Goal: Task Accomplishment & Management: Manage account settings

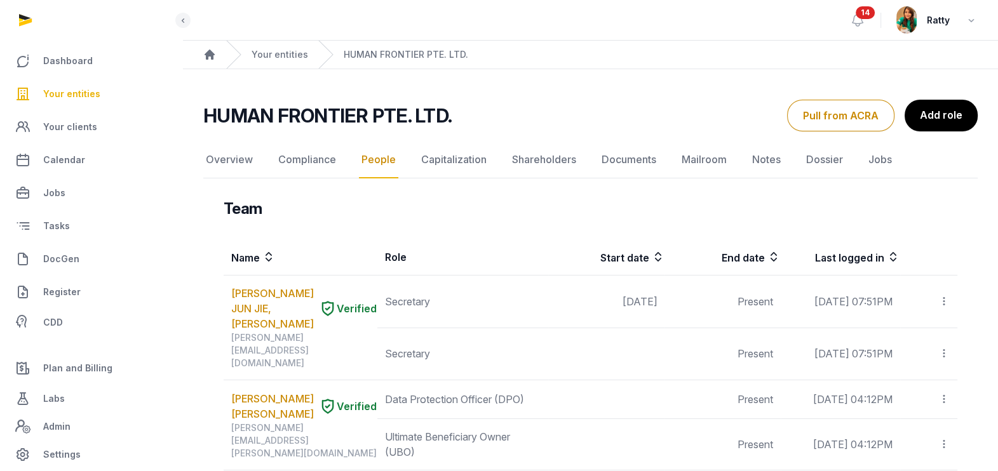
drag, startPoint x: 0, startPoint y: 0, endPoint x: 67, endPoint y: 88, distance: 110.6
click at [67, 88] on span "Your entities" at bounding box center [71, 93] width 57 height 15
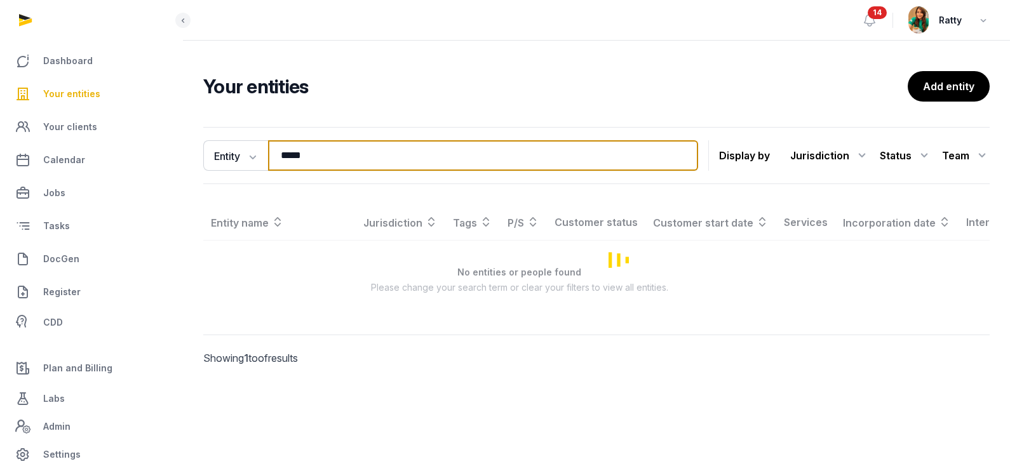
drag, startPoint x: 322, startPoint y: 152, endPoint x: 206, endPoint y: 68, distance: 143.2
click at [177, 168] on div "Dashboard Your entities Your clients Calendar Jobs Tasks DocGen Register CDD Pl…" at bounding box center [505, 235] width 1010 height 471
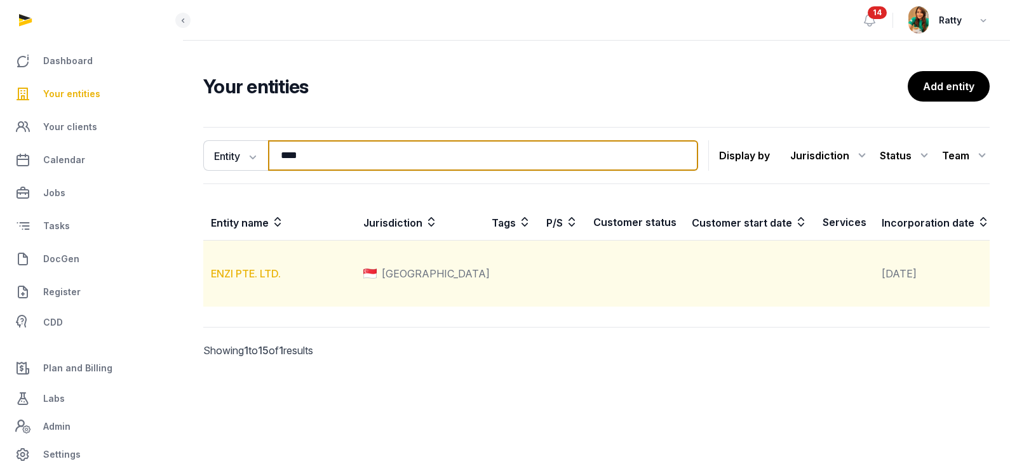
type input "****"
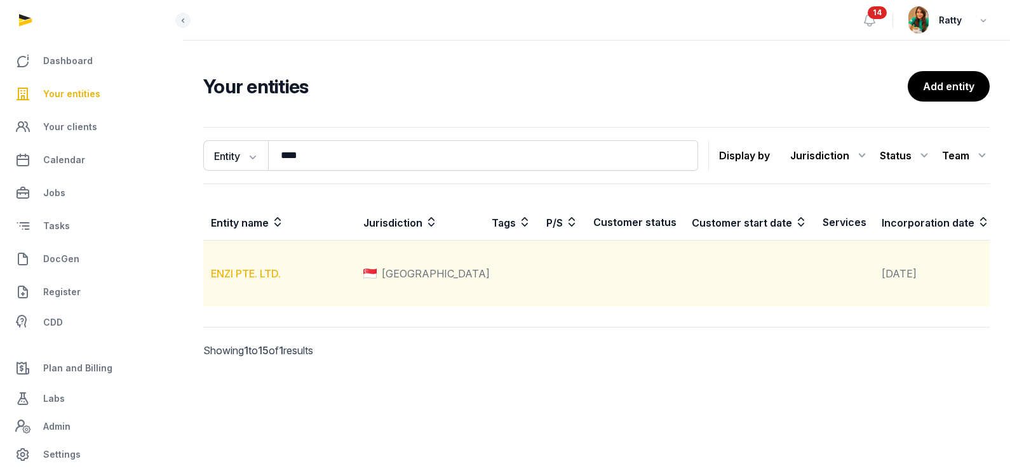
click at [242, 280] on link "ENZI PTE. LTD." at bounding box center [246, 273] width 70 height 13
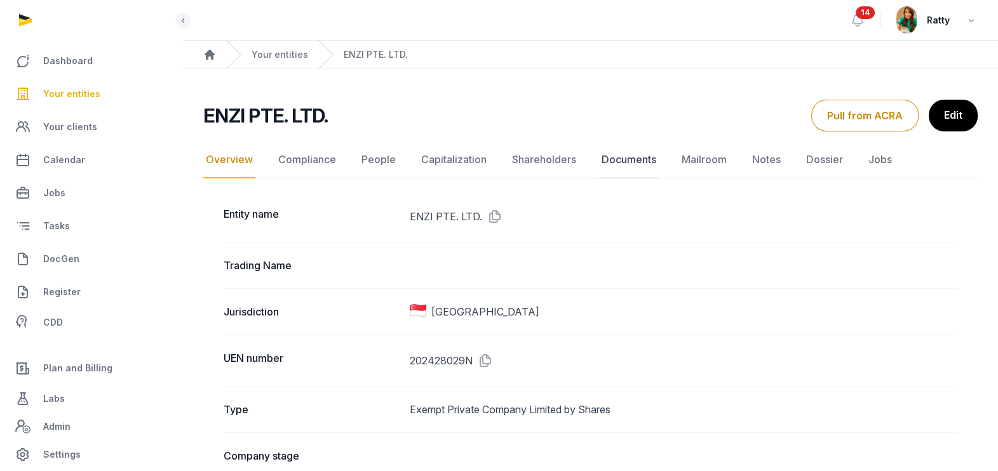
click at [624, 162] on link "Documents" at bounding box center [629, 160] width 60 height 37
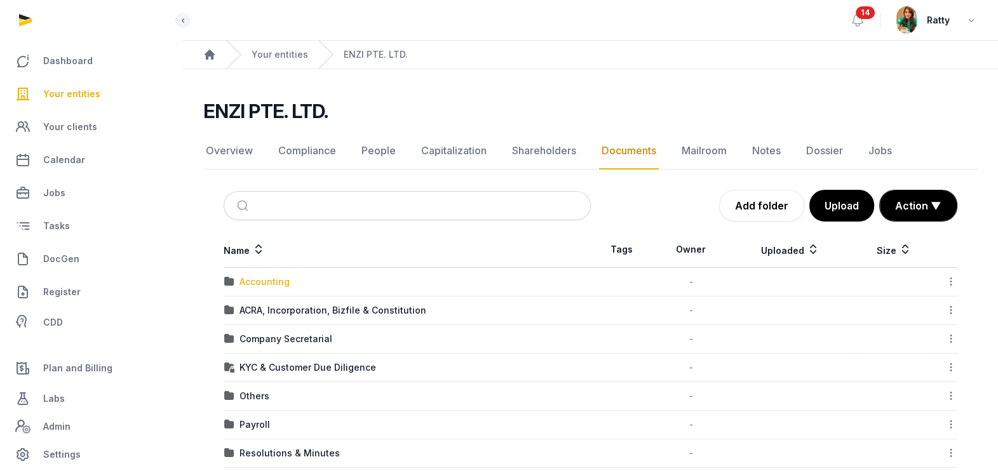
click at [266, 279] on div "Accounting" at bounding box center [265, 282] width 50 height 13
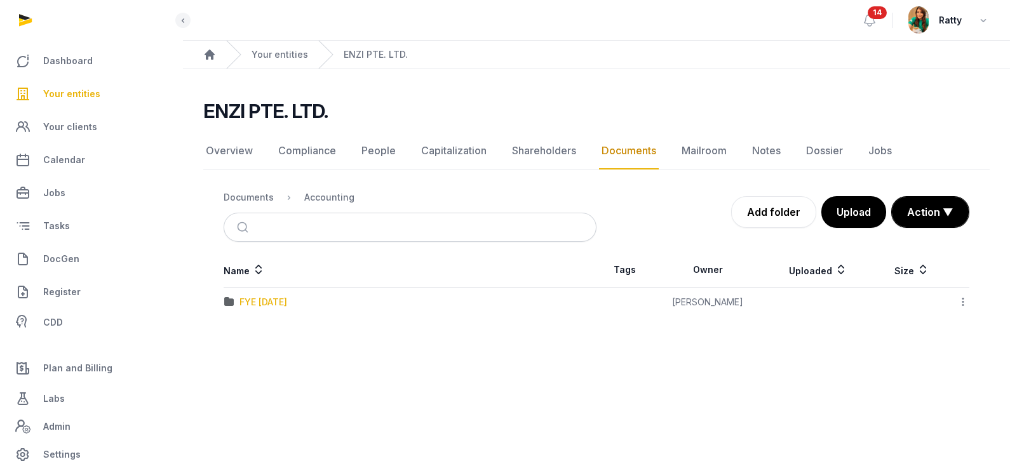
click at [264, 299] on div "FYE [DATE]" at bounding box center [264, 302] width 48 height 13
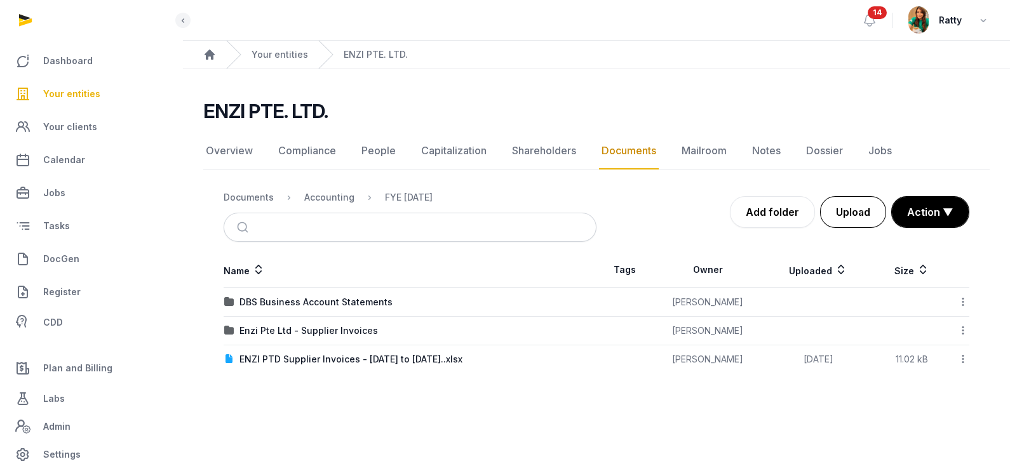
click at [853, 212] on button "Upload" at bounding box center [853, 212] width 66 height 32
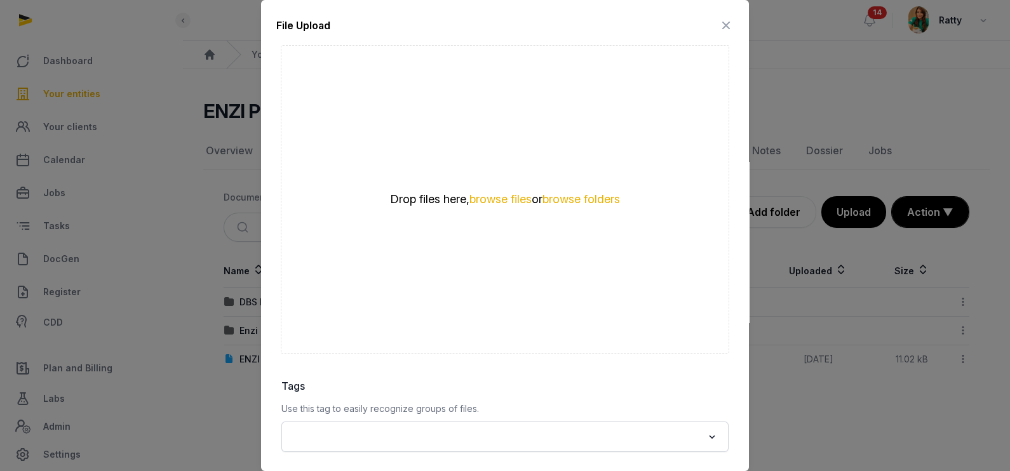
click at [496, 207] on div "Drop files here, browse files or browse folders" at bounding box center [505, 199] width 449 height 309
click at [496, 198] on button "browse files" at bounding box center [501, 200] width 62 height 12
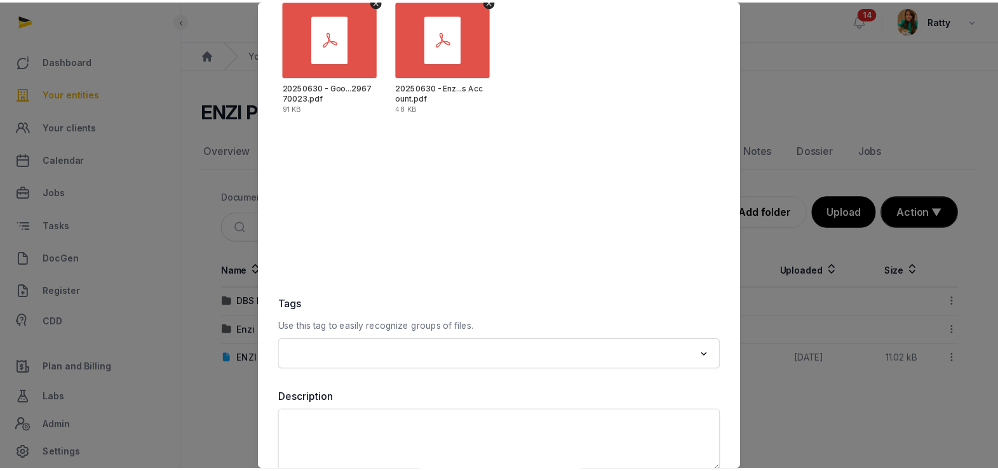
scroll to position [149, 0]
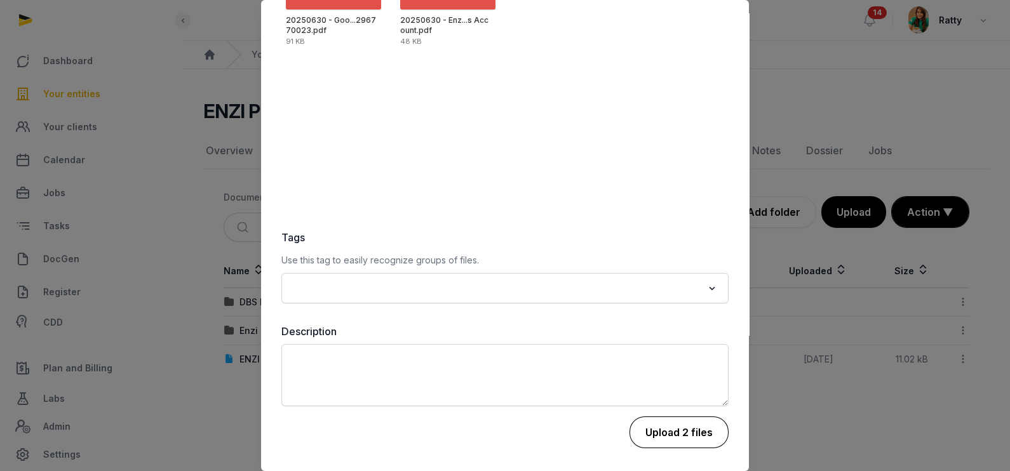
click at [644, 428] on button "Upload 2 files" at bounding box center [679, 433] width 99 height 32
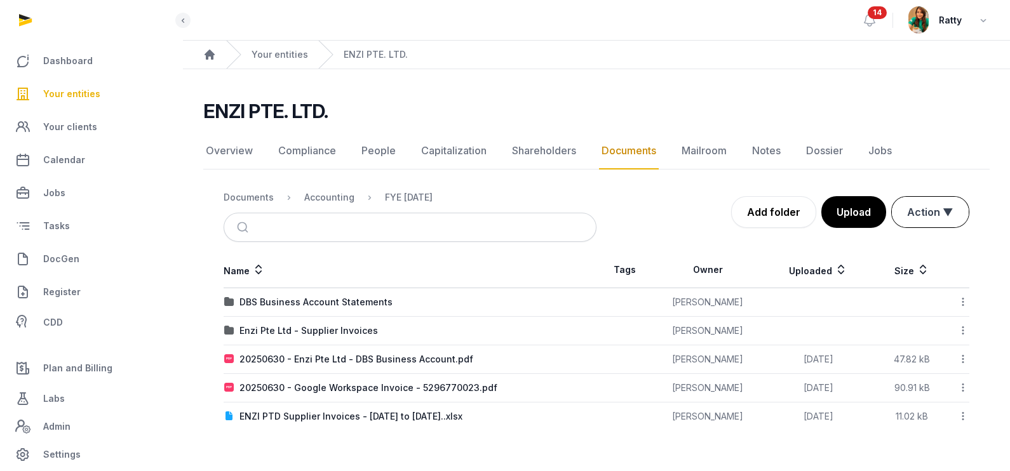
click at [941, 212] on button "Action ▼" at bounding box center [930, 212] width 77 height 30
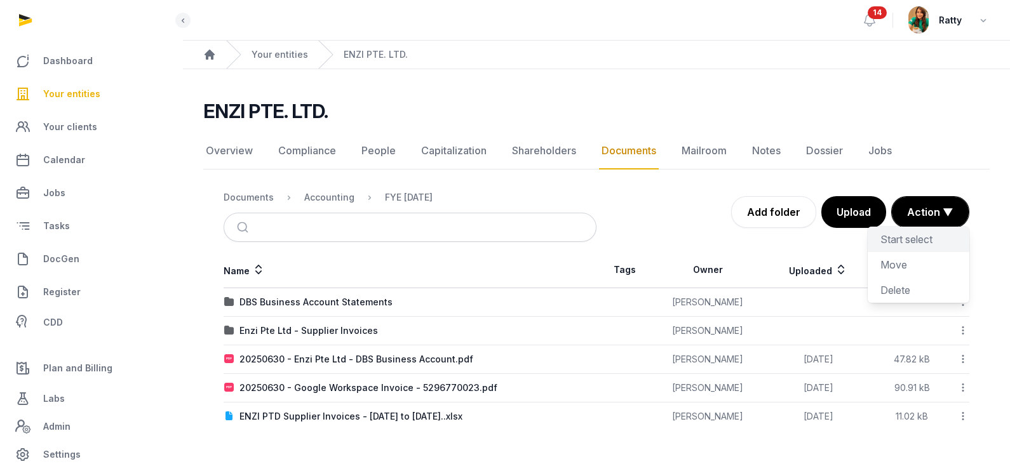
click at [919, 252] on div "Start select" at bounding box center [919, 264] width 102 height 25
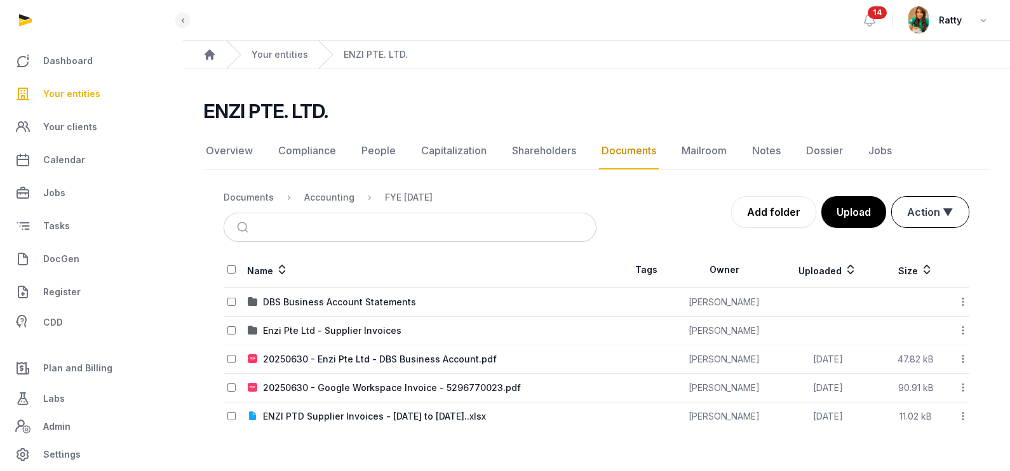
click at [918, 219] on button "Action ▼" at bounding box center [930, 212] width 77 height 30
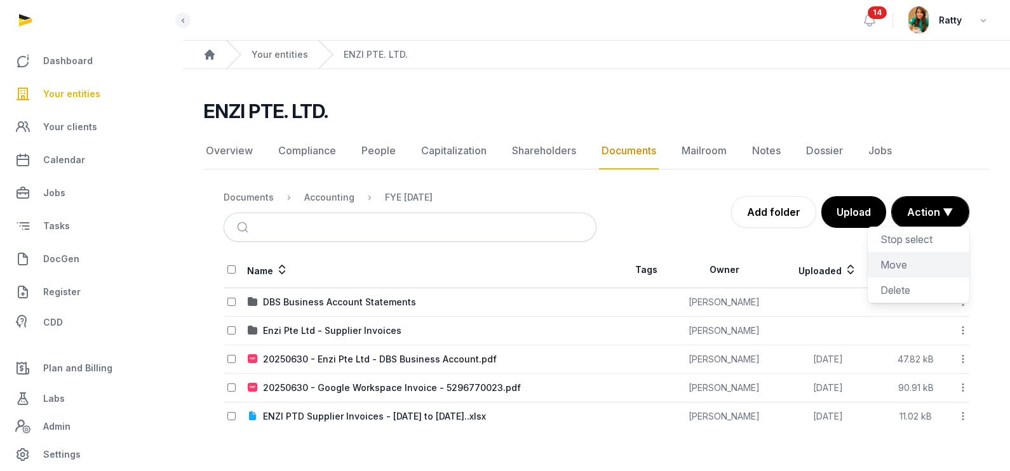
click at [898, 278] on div "Move" at bounding box center [919, 290] width 102 height 25
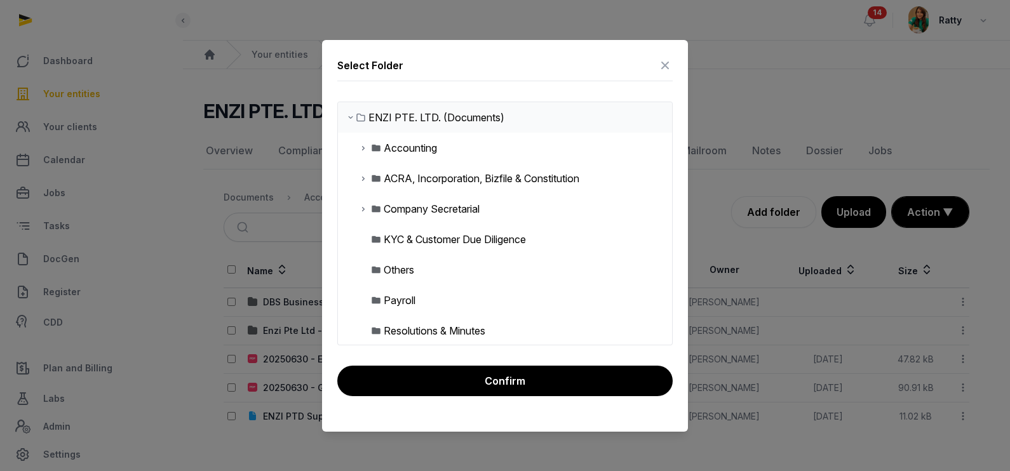
click at [359, 145] on icon at bounding box center [363, 147] width 10 height 15
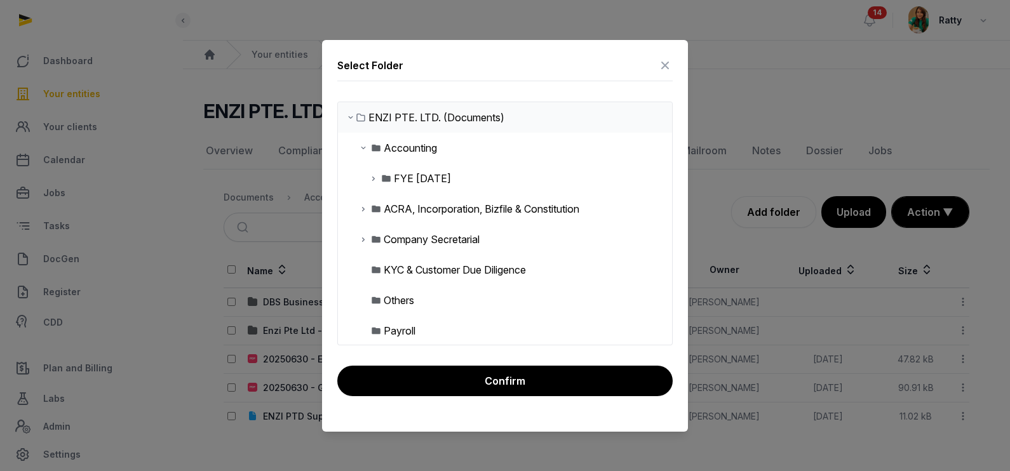
click at [374, 176] on icon at bounding box center [374, 178] width 10 height 15
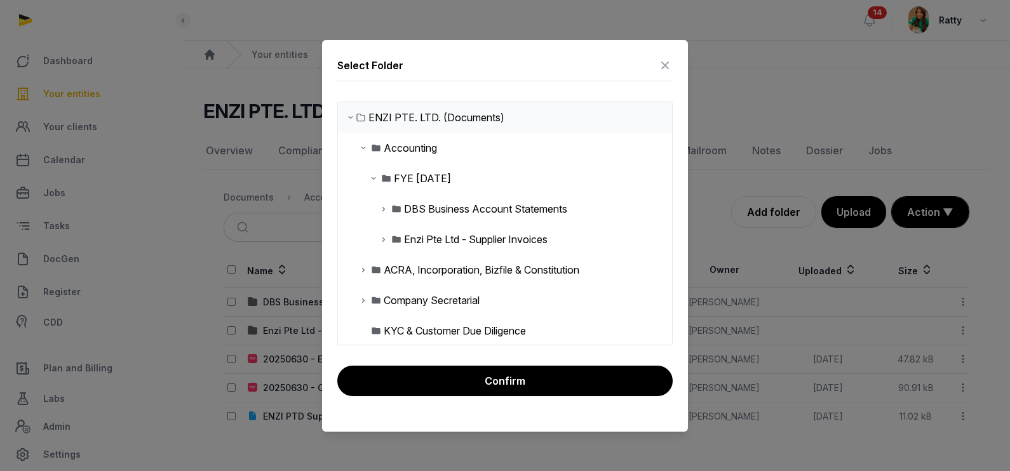
click at [435, 208] on div "DBS Business Account Statements" at bounding box center [485, 208] width 163 height 15
click at [477, 202] on div "DBS Business Account Statements" at bounding box center [485, 208] width 163 height 15
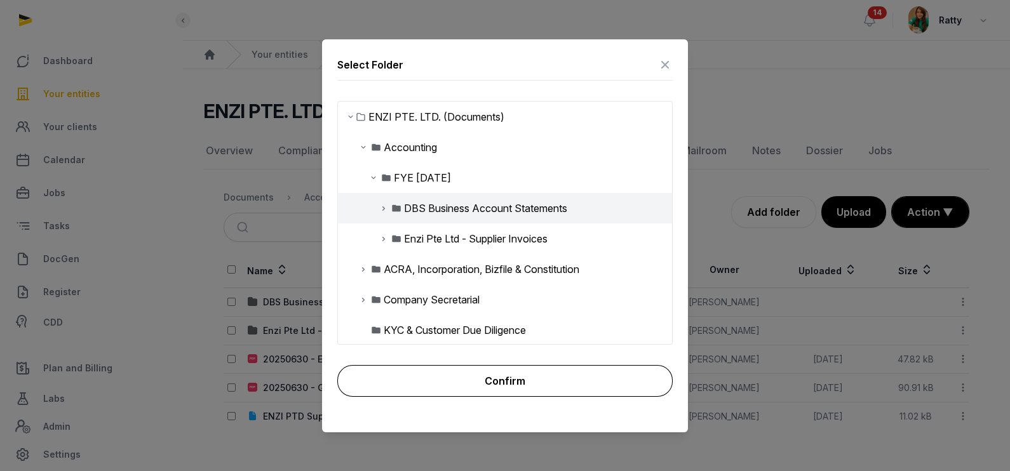
click at [471, 376] on button "Confirm" at bounding box center [504, 381] width 335 height 32
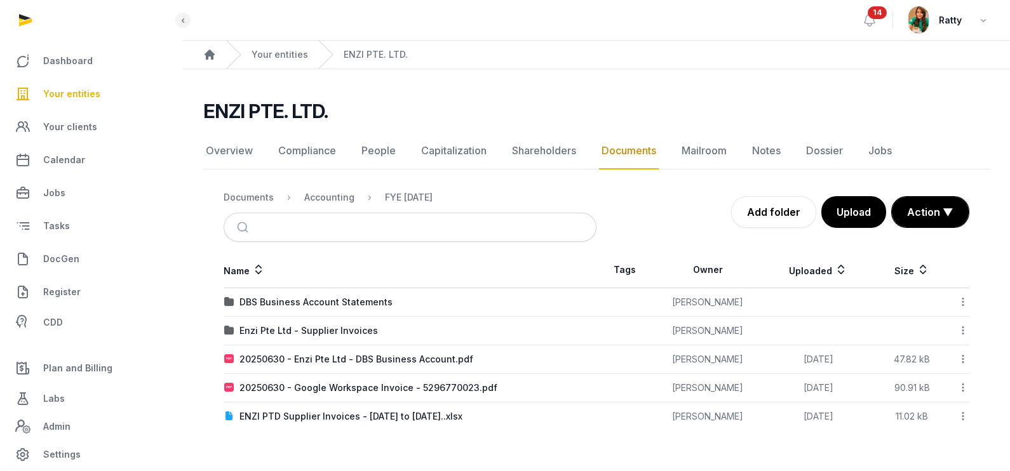
click at [932, 205] on button "Action ▼" at bounding box center [930, 212] width 77 height 30
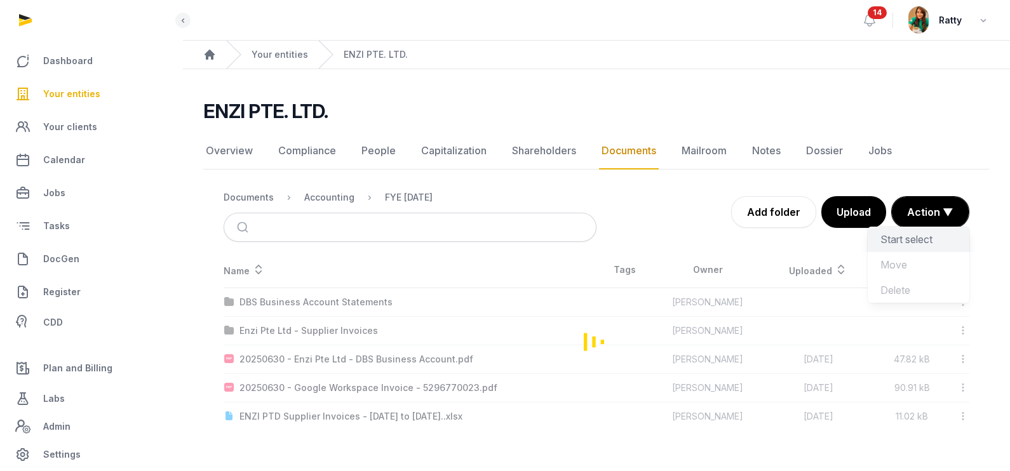
click at [910, 252] on div "Start select" at bounding box center [919, 264] width 102 height 25
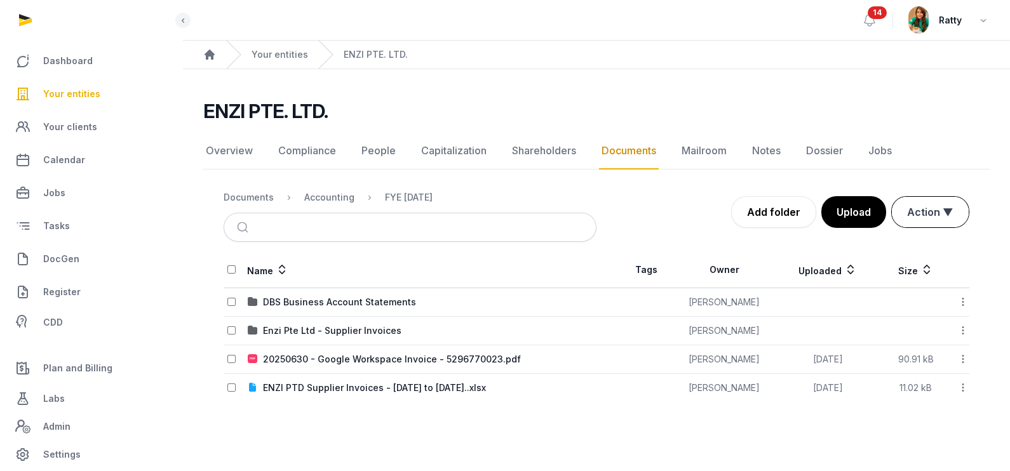
click at [940, 215] on button "Action ▼" at bounding box center [930, 212] width 77 height 30
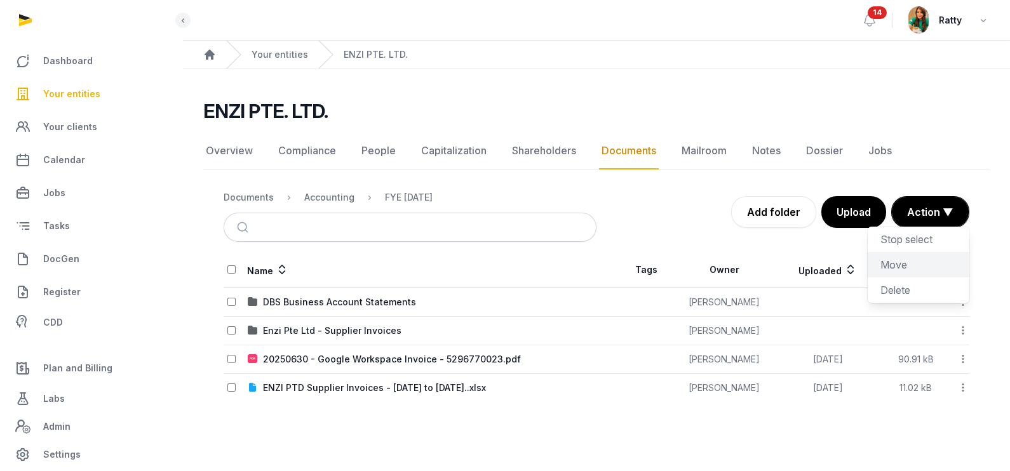
click at [902, 278] on div "Move" at bounding box center [919, 290] width 102 height 25
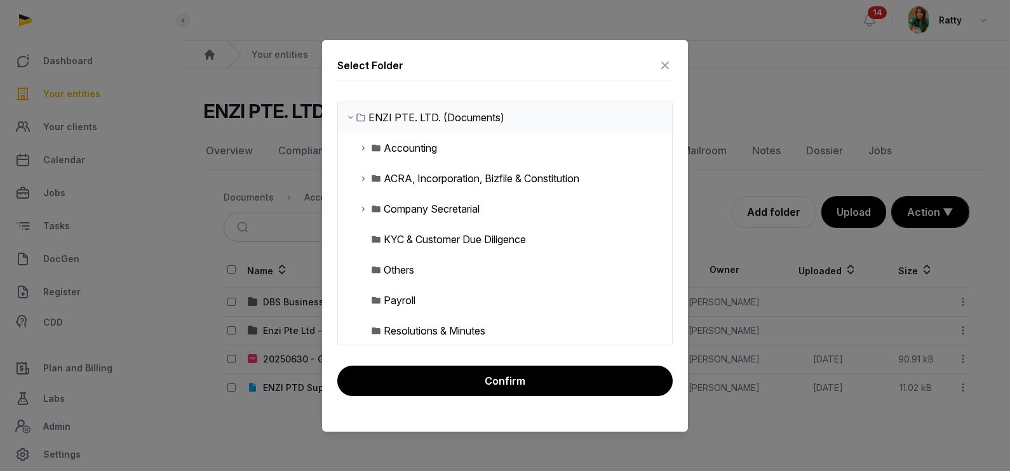
click at [363, 146] on icon at bounding box center [363, 147] width 10 height 15
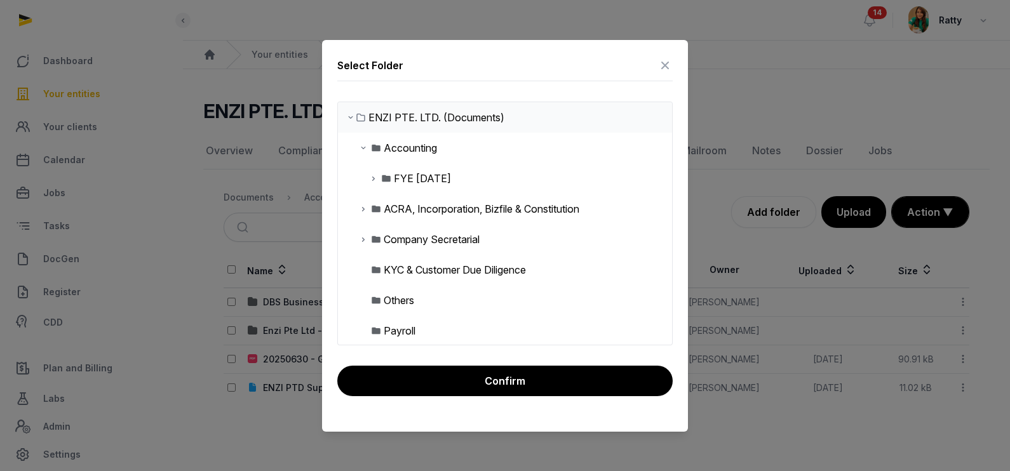
click at [371, 177] on icon at bounding box center [374, 178] width 10 height 15
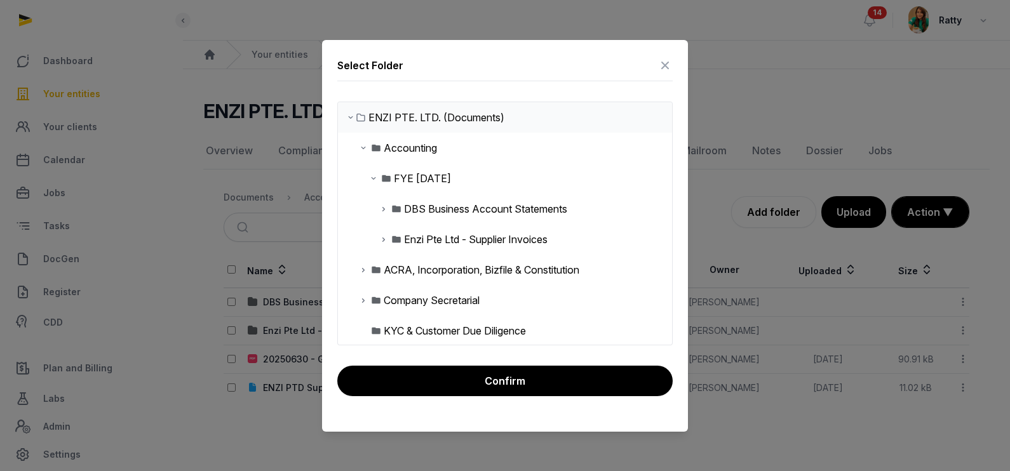
click at [435, 237] on div "Enzi Pte Ltd - Supplier Invoices" at bounding box center [476, 239] width 144 height 15
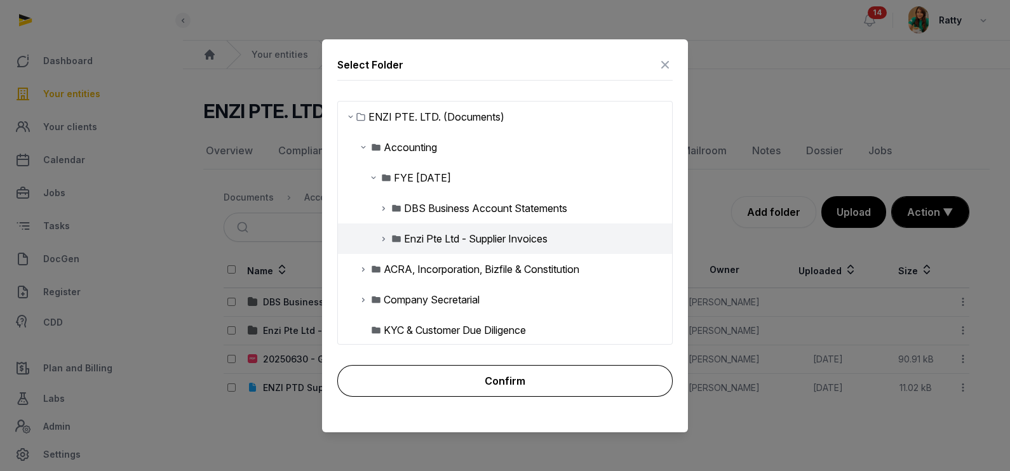
click at [480, 387] on button "Confirm" at bounding box center [504, 381] width 335 height 32
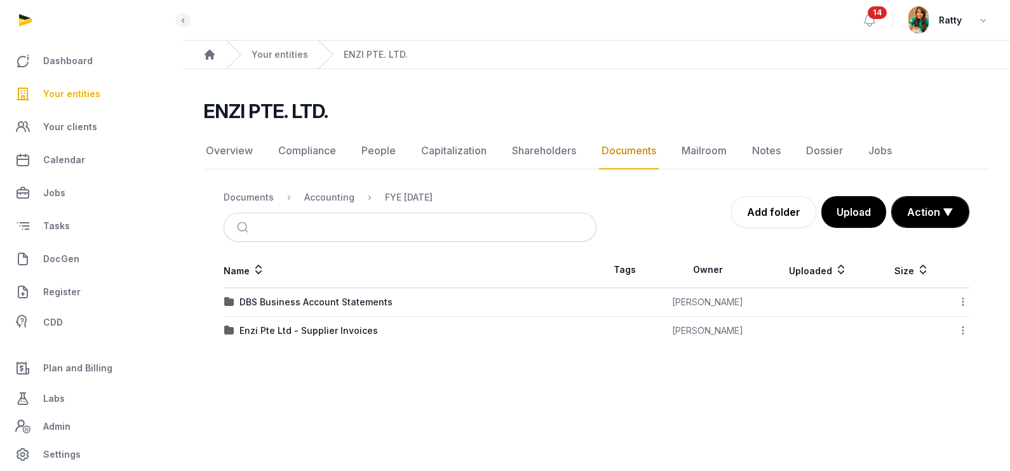
click at [69, 94] on span "Your entities" at bounding box center [71, 93] width 57 height 15
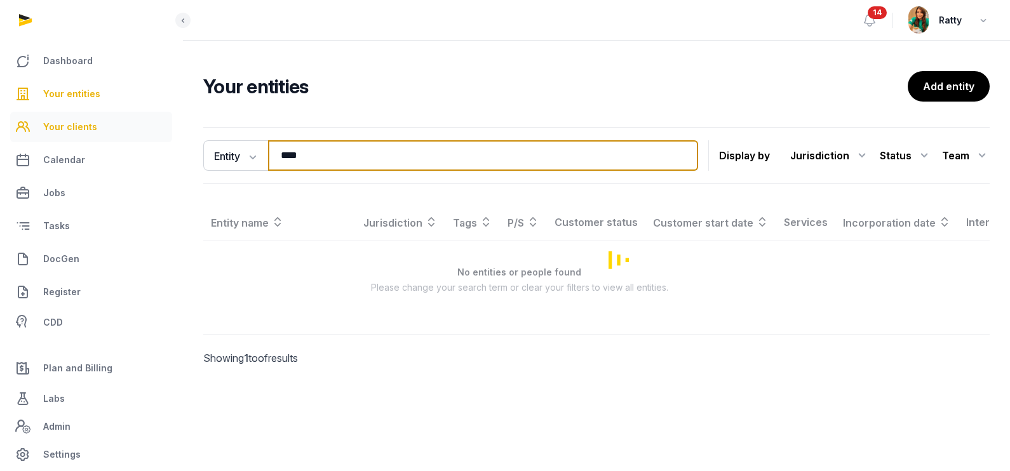
drag, startPoint x: 316, startPoint y: 148, endPoint x: 146, endPoint y: 135, distance: 170.8
click at [158, 152] on div "Dashboard Your entities Your clients Calendar Jobs Tasks DocGen Register CDD Pl…" at bounding box center [505, 235] width 1010 height 471
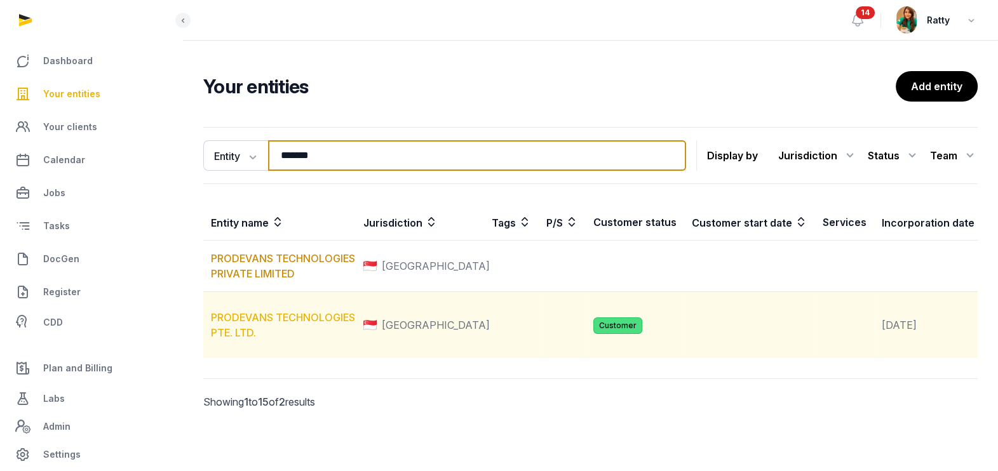
type input "*******"
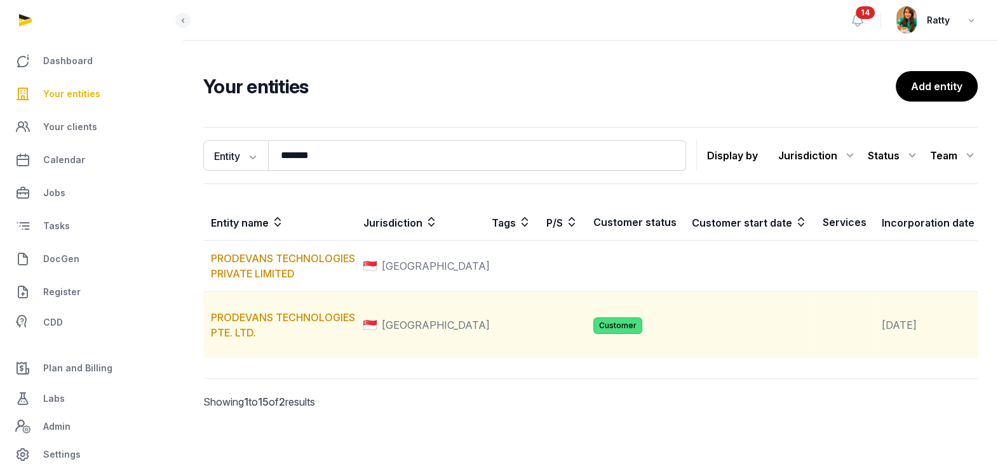
click at [269, 339] on td "PRODEVANS TECHNOLOGIES PTE. LTD." at bounding box center [279, 325] width 152 height 67
click at [273, 334] on link "PRODEVANS TECHNOLOGIES PTE. LTD." at bounding box center [283, 325] width 144 height 28
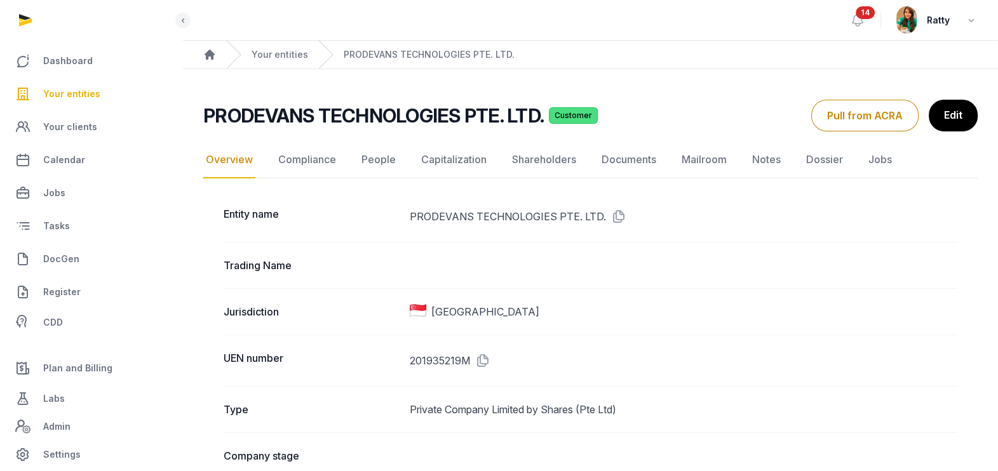
click at [81, 89] on span "Your entities" at bounding box center [71, 93] width 57 height 15
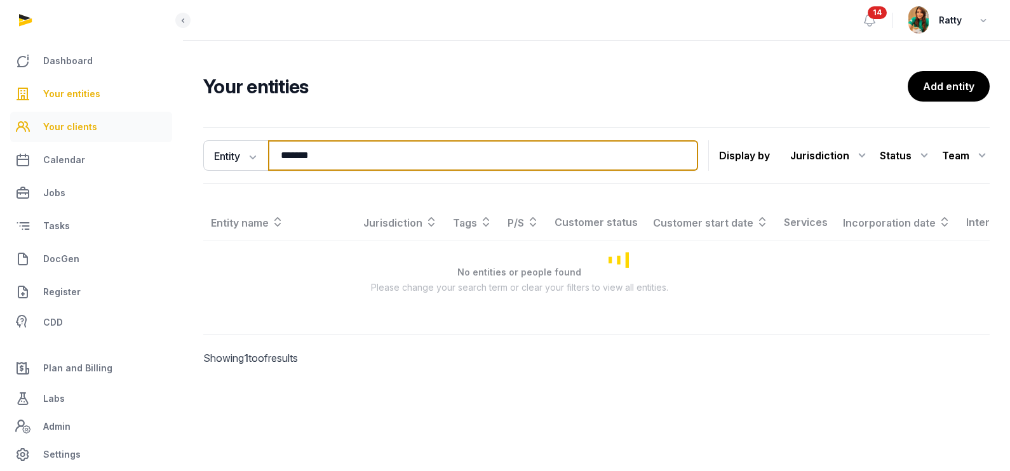
drag, startPoint x: 367, startPoint y: 156, endPoint x: 13, endPoint y: 130, distance: 354.8
click at [13, 130] on div "Dashboard Your entities Your clients Calendar Jobs Tasks DocGen Register CDD Pl…" at bounding box center [505, 235] width 1010 height 471
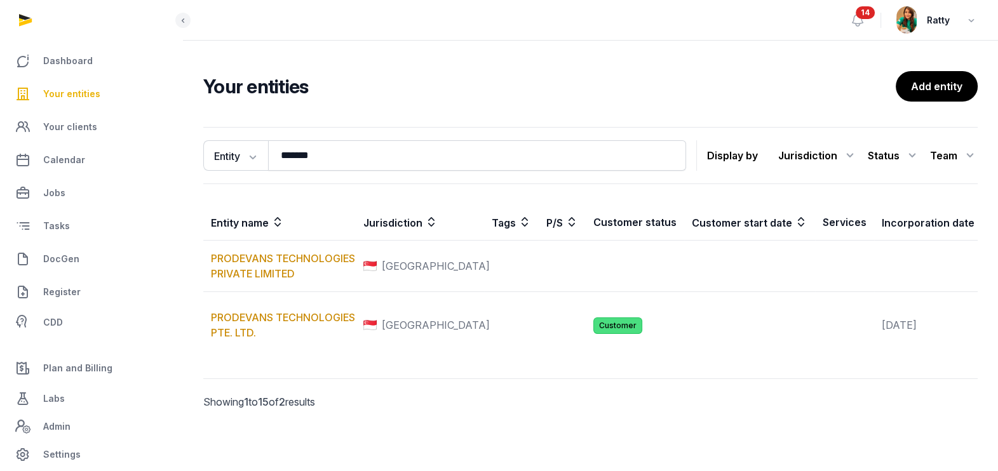
click at [370, 90] on h2 "Your entities" at bounding box center [549, 86] width 693 height 23
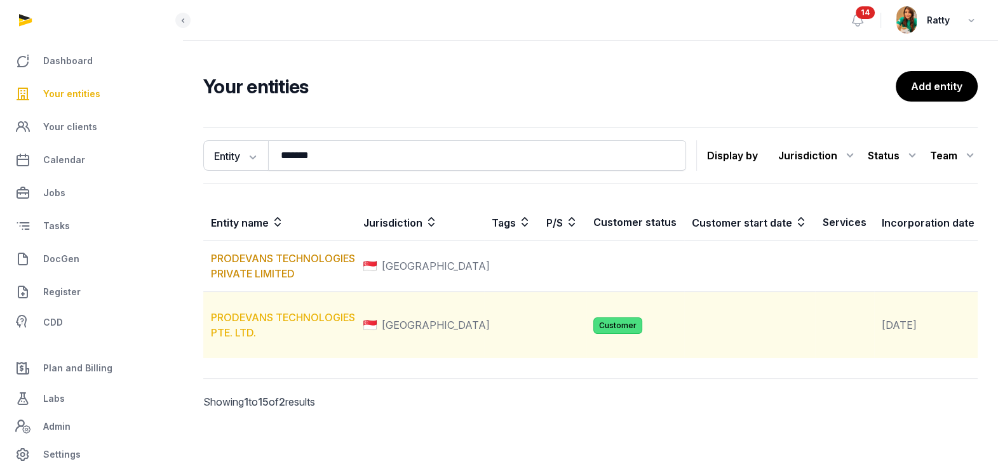
click at [261, 325] on link "PRODEVANS TECHNOLOGIES PTE. LTD." at bounding box center [283, 325] width 144 height 28
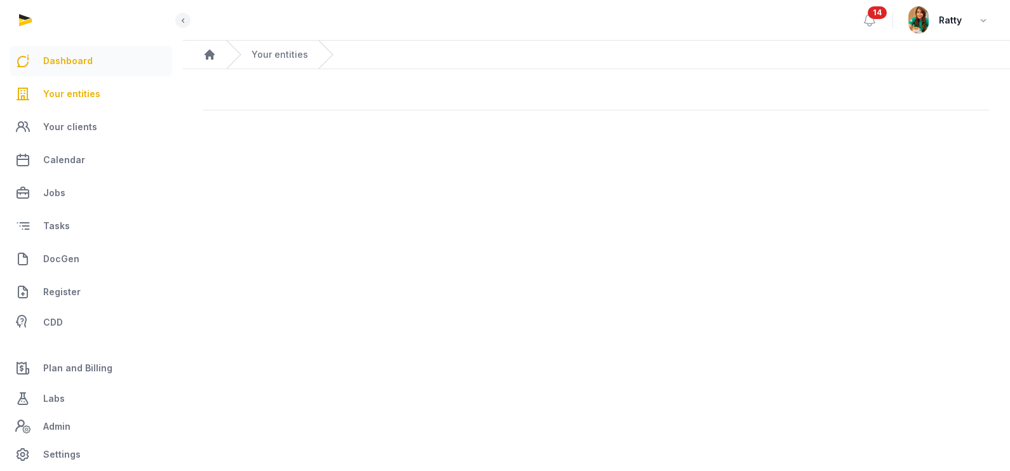
click at [70, 62] on span "Dashboard" at bounding box center [68, 60] width 50 height 15
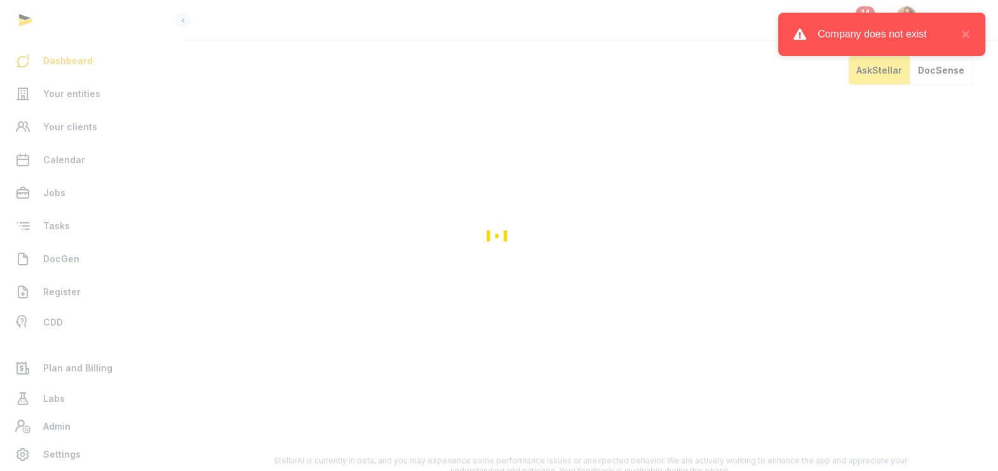
click at [74, 95] on div "Loading" at bounding box center [499, 235] width 998 height 471
click at [969, 34] on button "×" at bounding box center [962, 34] width 15 height 15
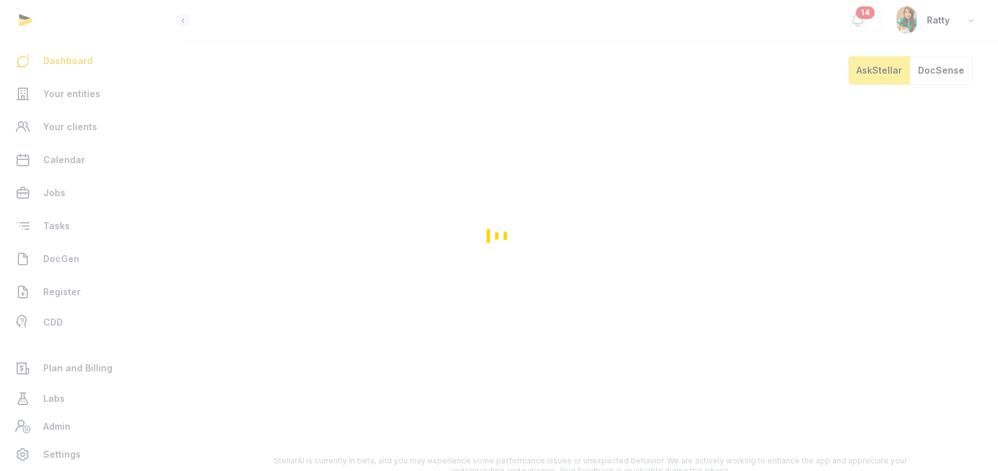
click at [75, 93] on div "Loading" at bounding box center [499, 235] width 998 height 471
click at [340, 363] on div "Loading" at bounding box center [499, 235] width 998 height 471
